Goal: Information Seeking & Learning: Learn about a topic

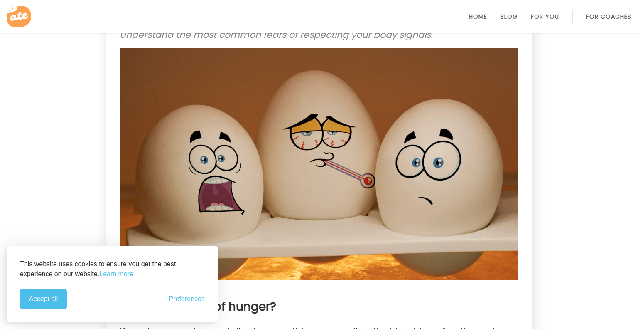
scroll to position [105, 0]
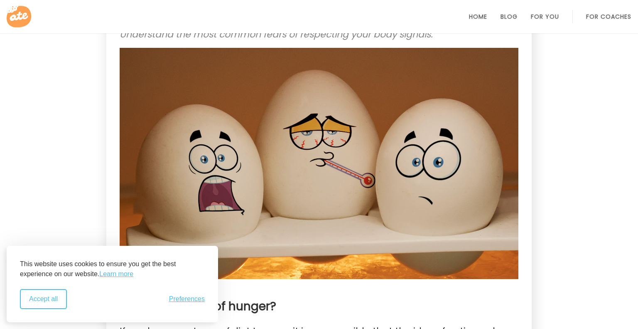
click at [52, 302] on button "Accept all" at bounding box center [43, 299] width 47 height 20
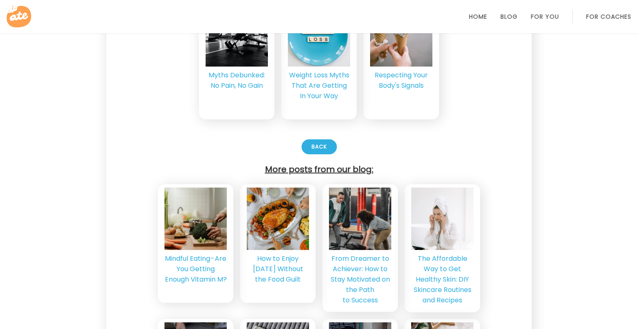
scroll to position [2376, 0]
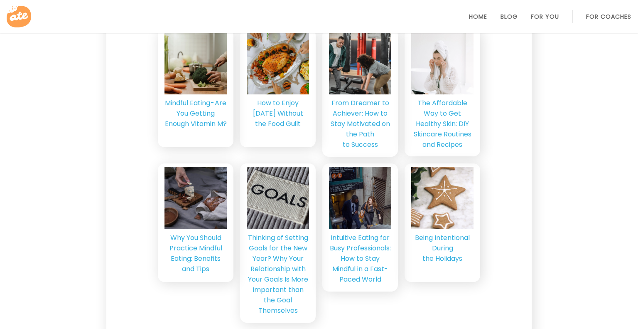
scroll to position [2533, 0]
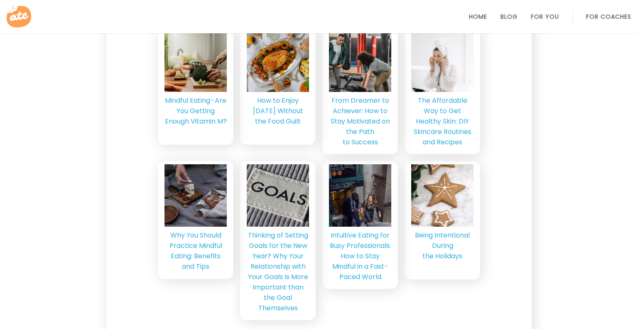
click at [208, 164] on img at bounding box center [196, 195] width 103 height 62
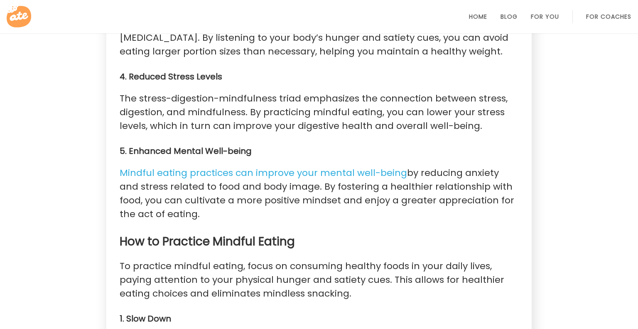
scroll to position [924, 0]
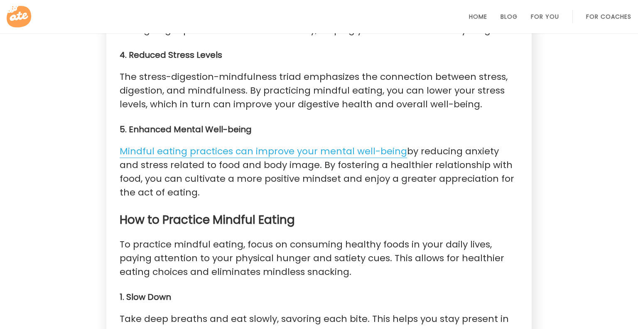
click at [264, 158] on link "Mindful eating practices can improve your mental well-being" at bounding box center [263, 151] width 287 height 13
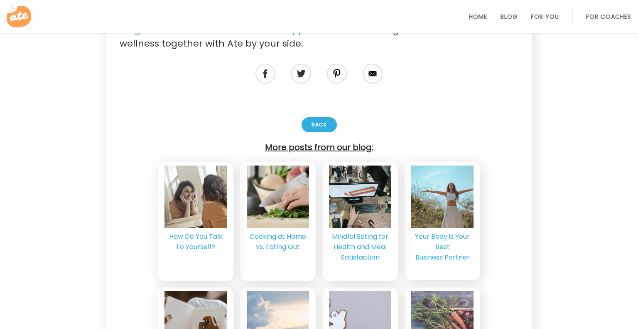
scroll to position [2244, 0]
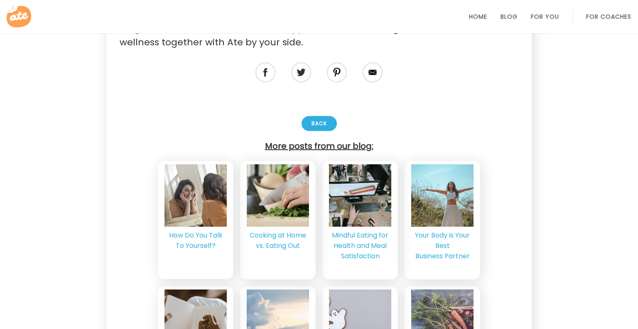
click at [194, 244] on div "How Do You Talk To Yourself?" at bounding box center [195, 240] width 62 height 21
